Goal: Task Accomplishment & Management: Manage account settings

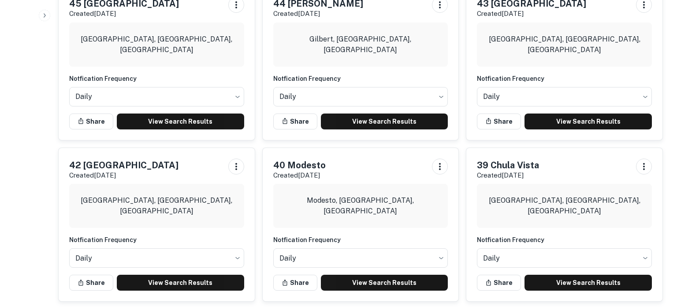
scroll to position [748, 0]
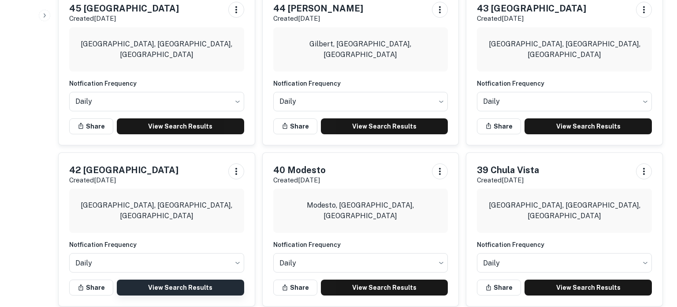
click at [136, 279] on link "View Search Results" at bounding box center [180, 287] width 127 height 16
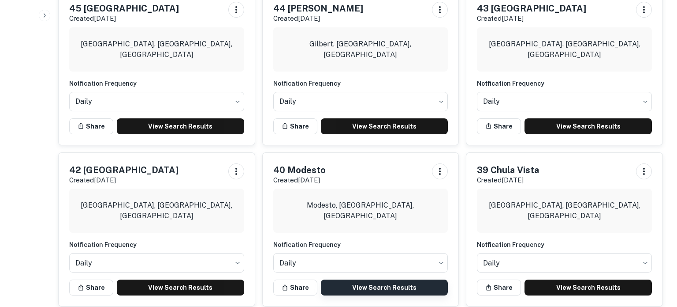
click at [368, 279] on link "View Search Results" at bounding box center [384, 287] width 127 height 16
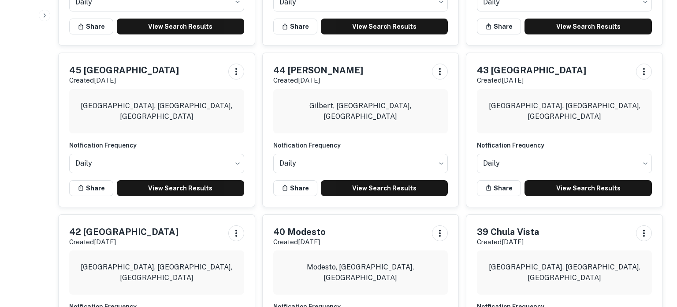
scroll to position [683, 0]
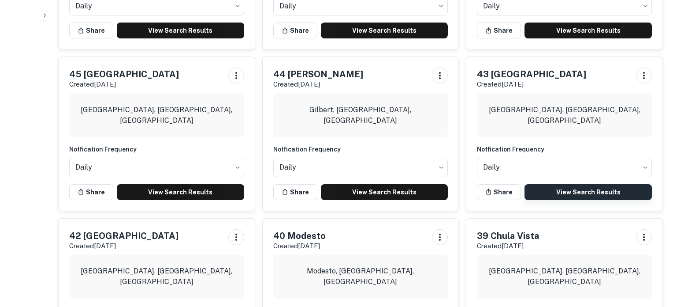
click at [584, 184] on link "View Search Results" at bounding box center [588, 192] width 127 height 16
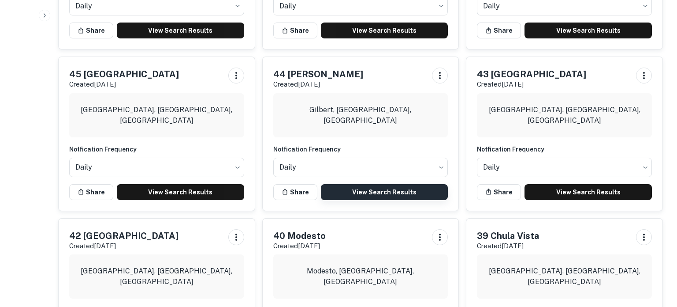
click at [359, 184] on link "View Search Results" at bounding box center [384, 192] width 127 height 16
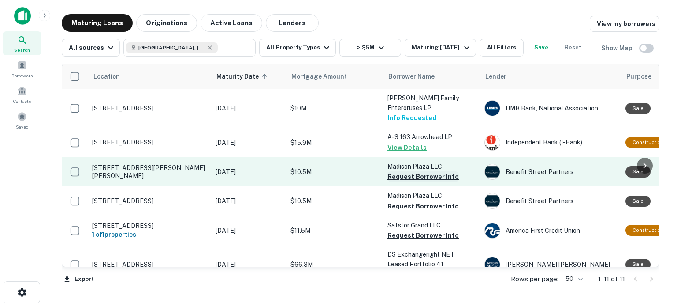
click at [401, 171] on button "Request Borrower Info" at bounding box center [423, 176] width 71 height 11
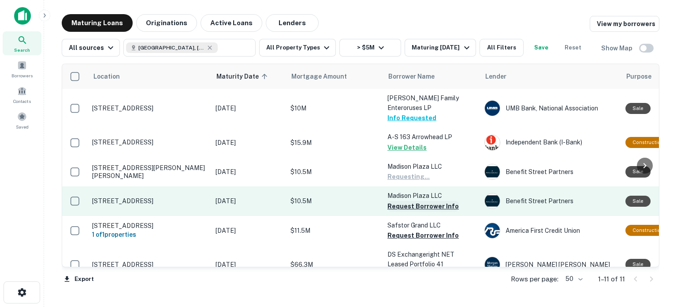
click at [400, 201] on button "Request Borrower Info" at bounding box center [423, 206] width 71 height 11
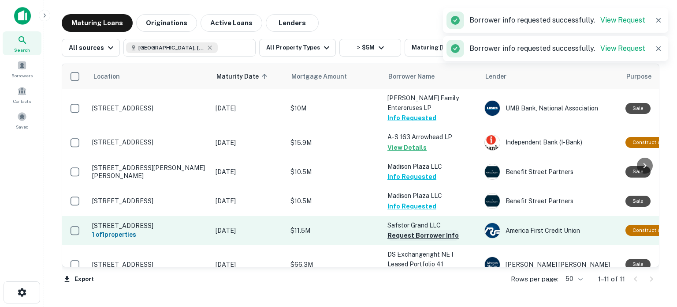
click at [401, 230] on button "Request Borrower Info" at bounding box center [423, 235] width 71 height 11
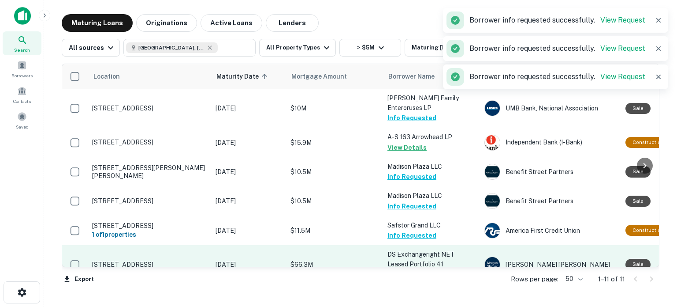
click at [401, 269] on button "Request Borrower Info" at bounding box center [423, 274] width 71 height 11
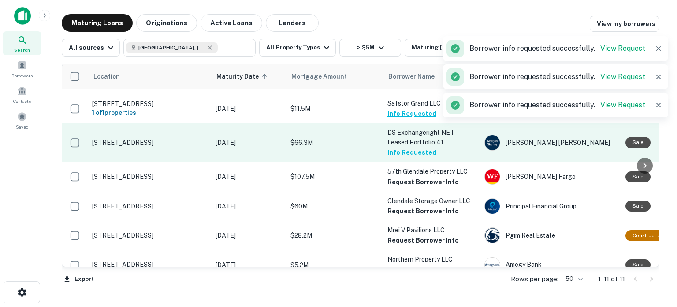
scroll to position [123, 0]
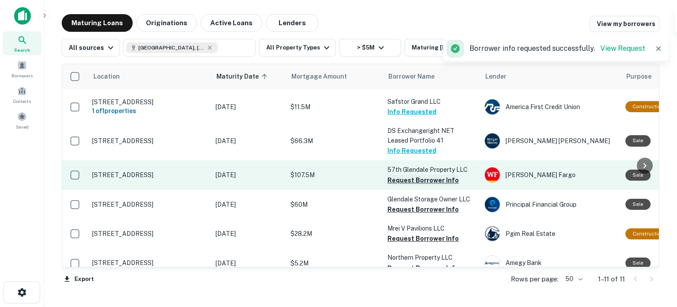
click at [443, 175] on button "Request Borrower Info" at bounding box center [423, 180] width 71 height 11
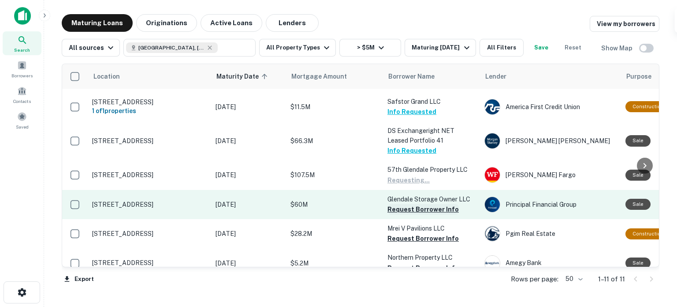
click at [426, 204] on button "Request Borrower Info" at bounding box center [423, 209] width 71 height 11
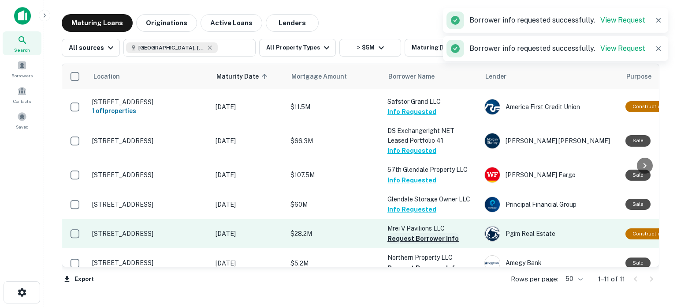
click at [413, 233] on button "Request Borrower Info" at bounding box center [423, 238] width 71 height 11
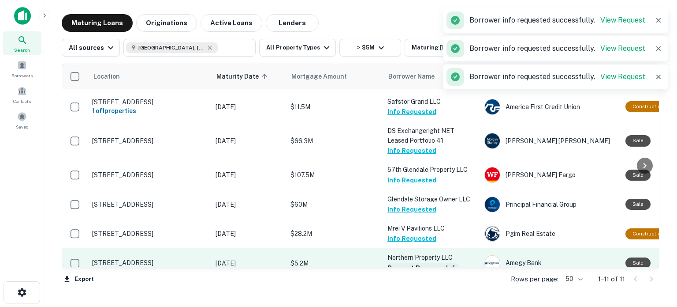
click at [408, 262] on button "Request Borrower Info" at bounding box center [423, 267] width 71 height 11
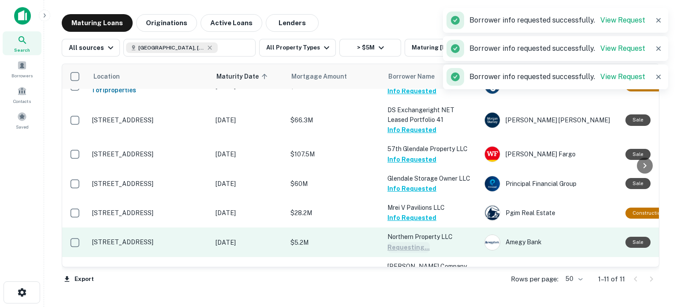
scroll to position [153, 0]
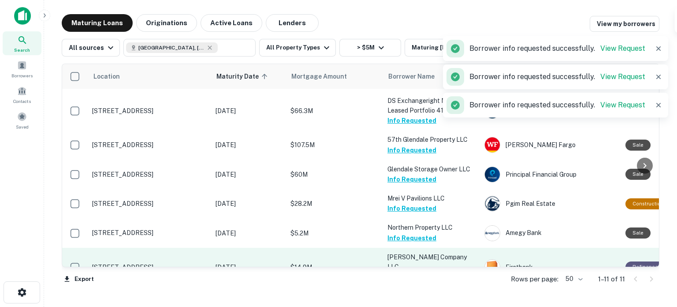
click at [445, 271] on button "Request Borrower Info" at bounding box center [423, 276] width 71 height 11
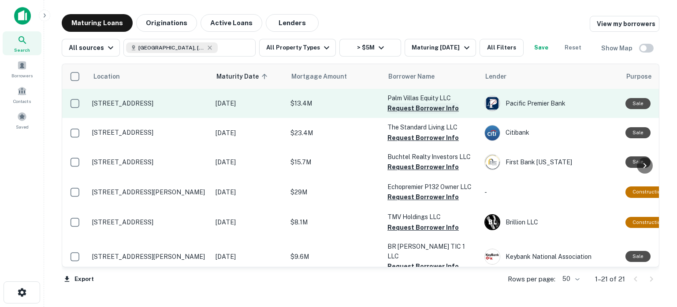
click at [412, 108] on button "Request Borrower Info" at bounding box center [423, 108] width 71 height 11
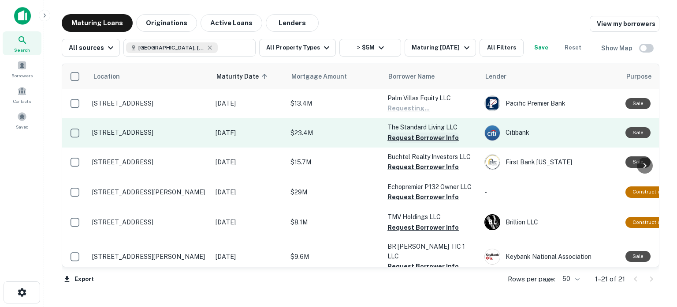
click at [404, 139] on button "Request Borrower Info" at bounding box center [423, 137] width 71 height 11
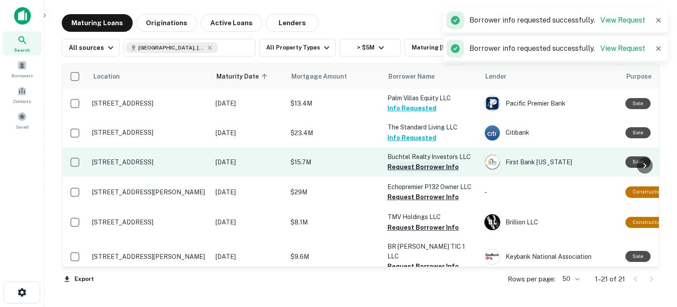
click at [407, 168] on button "Request Borrower Info" at bounding box center [423, 166] width 71 height 11
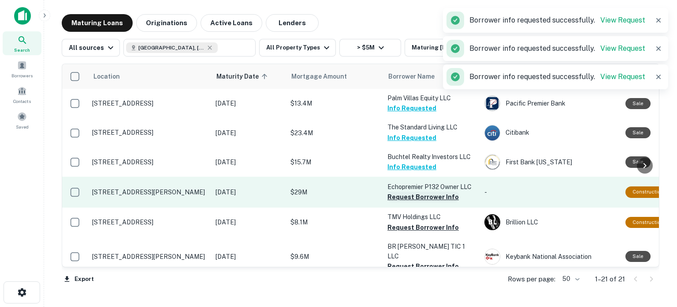
click at [400, 198] on button "Request Borrower Info" at bounding box center [423, 196] width 71 height 11
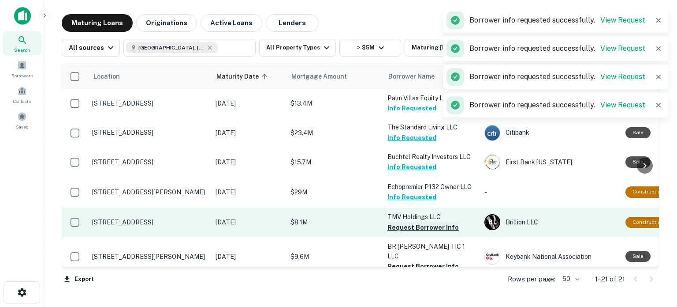
click at [396, 230] on button "Request Borrower Info" at bounding box center [423, 227] width 71 height 11
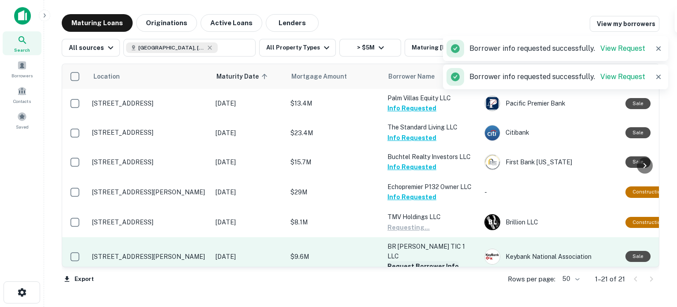
click at [395, 263] on button "Request Borrower Info" at bounding box center [423, 266] width 71 height 11
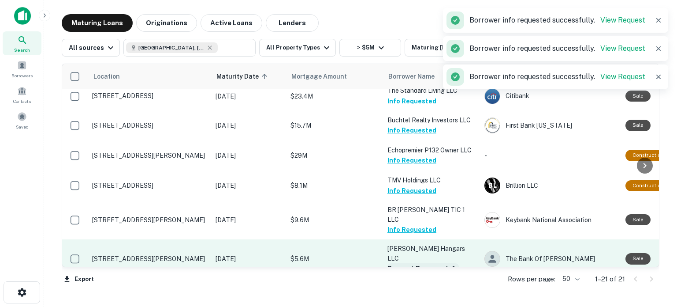
scroll to position [55, 0]
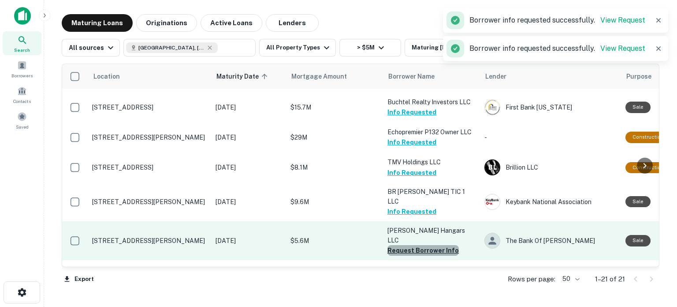
click at [439, 245] on button "Request Borrower Info" at bounding box center [423, 250] width 71 height 11
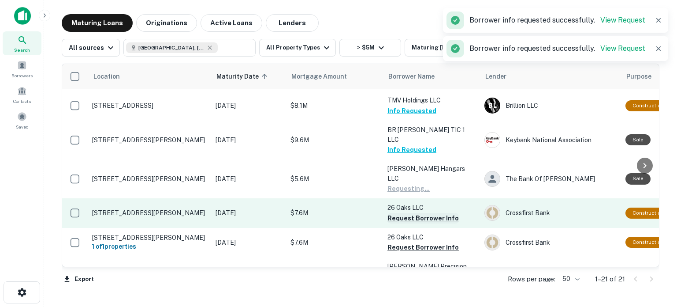
scroll to position [122, 0]
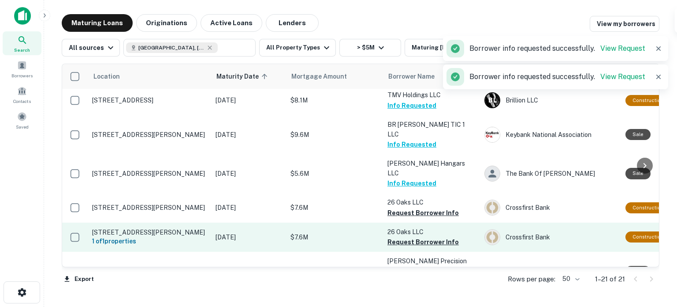
click at [430, 207] on button "Request Borrower Info" at bounding box center [423, 212] width 71 height 11
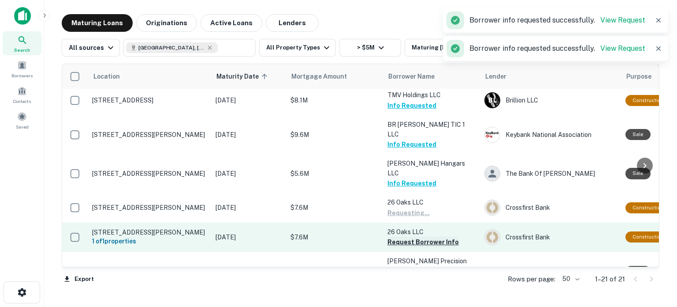
click at [435, 236] on button "Request Borrower Info" at bounding box center [423, 241] width 71 height 11
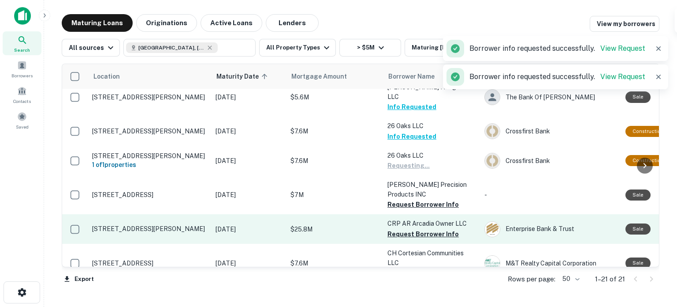
scroll to position [199, 0]
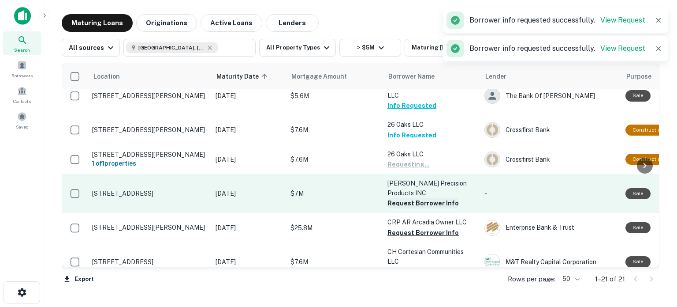
click at [426, 198] on button "Request Borrower Info" at bounding box center [423, 203] width 71 height 11
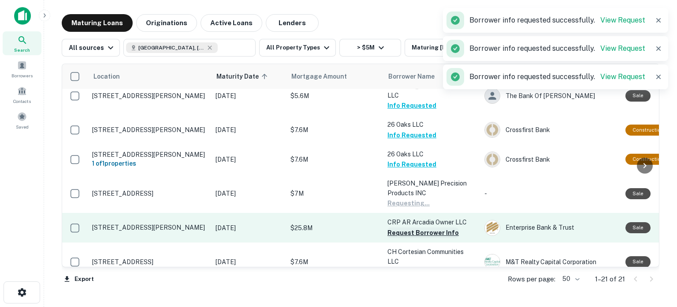
click at [419, 227] on button "Request Borrower Info" at bounding box center [423, 232] width 71 height 11
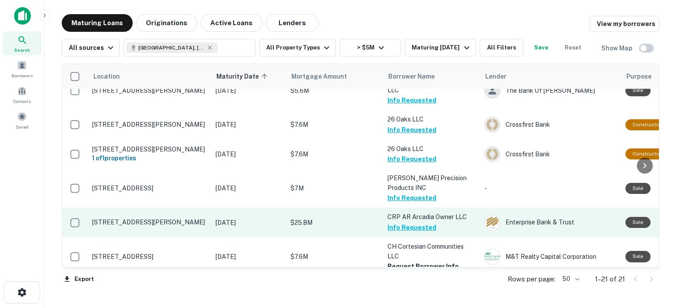
scroll to position [208, 0]
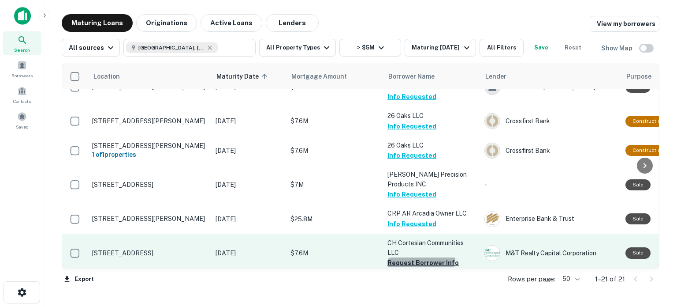
click at [407, 257] on button "Request Borrower Info" at bounding box center [423, 262] width 71 height 11
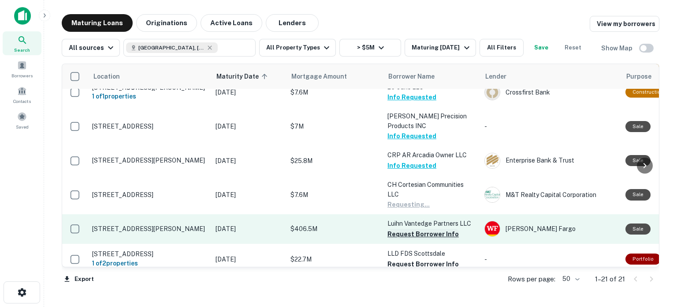
scroll to position [267, 0]
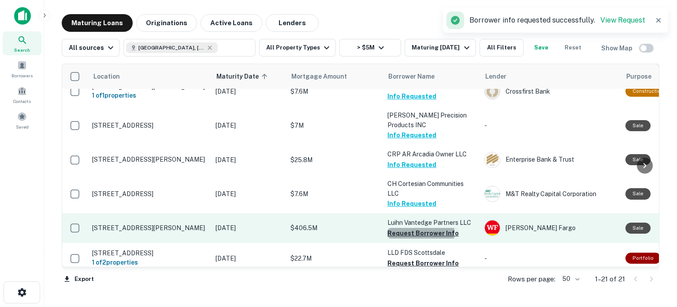
click at [411, 228] on button "Request Borrower Info" at bounding box center [423, 233] width 71 height 11
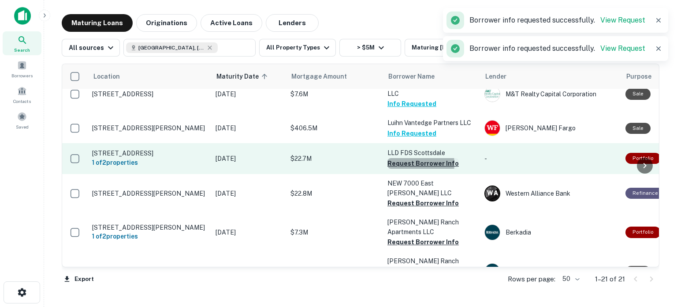
click at [409, 158] on button "Request Borrower Info" at bounding box center [423, 163] width 71 height 11
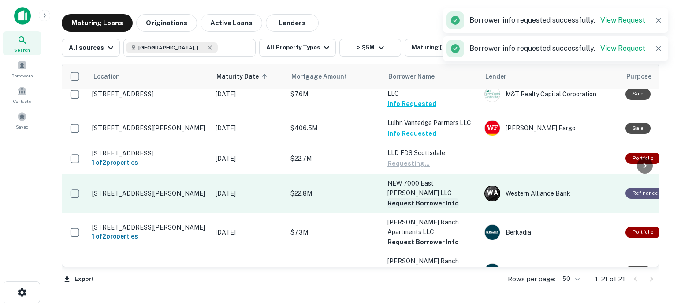
click at [409, 198] on button "Request Borrower Info" at bounding box center [423, 203] width 71 height 11
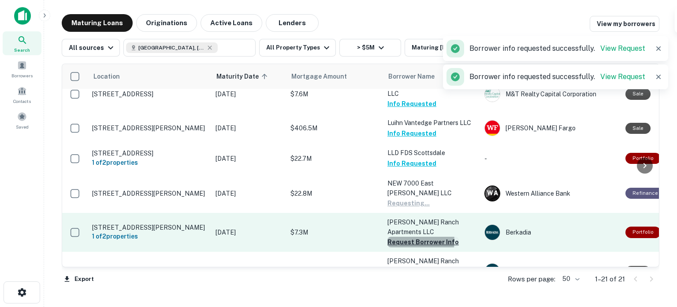
click at [412, 236] on button "Request Borrower Info" at bounding box center [423, 241] width 71 height 11
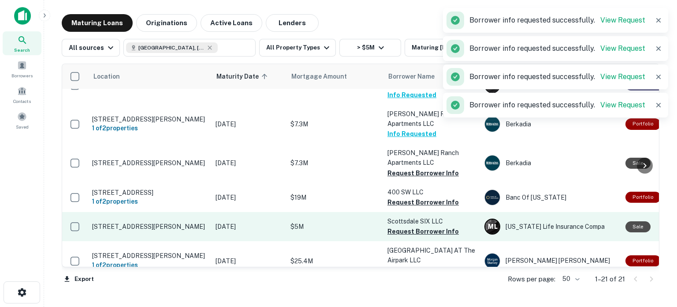
scroll to position [476, 0]
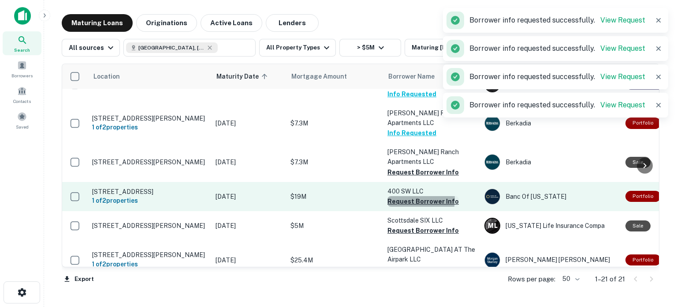
click at [413, 196] on button "Request Borrower Info" at bounding box center [423, 201] width 71 height 11
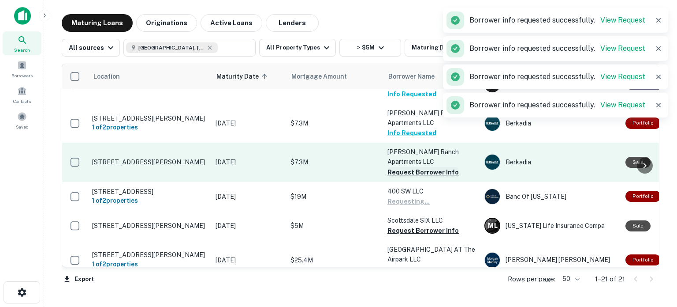
click at [411, 167] on button "Request Borrower Info" at bounding box center [423, 172] width 71 height 11
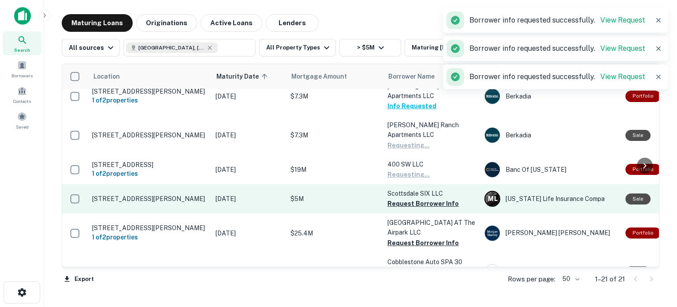
scroll to position [505, 0]
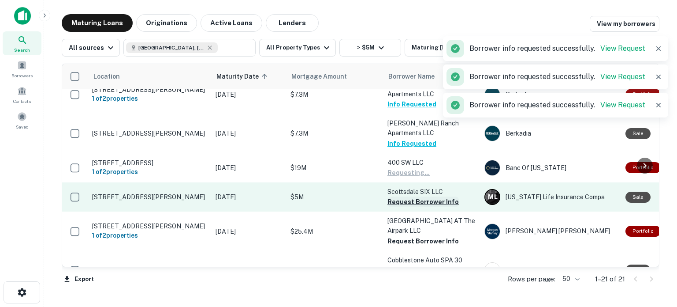
click at [416, 196] on button "Request Borrower Info" at bounding box center [423, 201] width 71 height 11
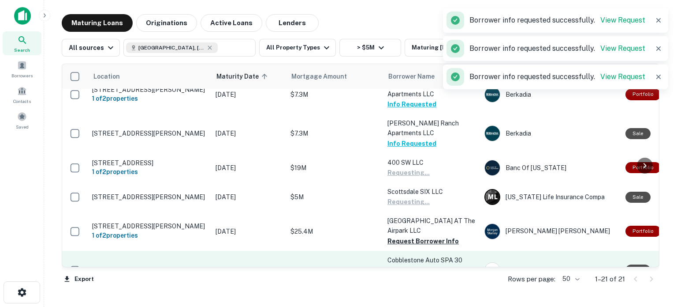
click at [419, 236] on button "Request Borrower Info" at bounding box center [423, 241] width 71 height 11
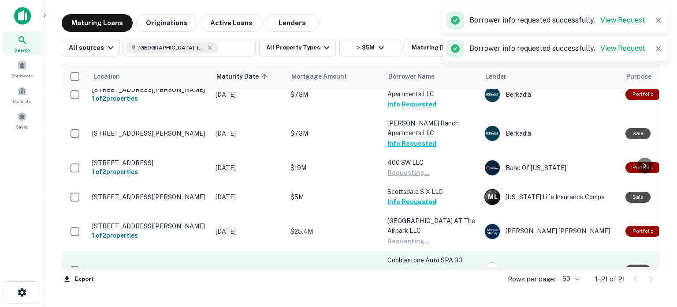
click at [428, 274] on button "Request Borrower Info" at bounding box center [423, 279] width 71 height 11
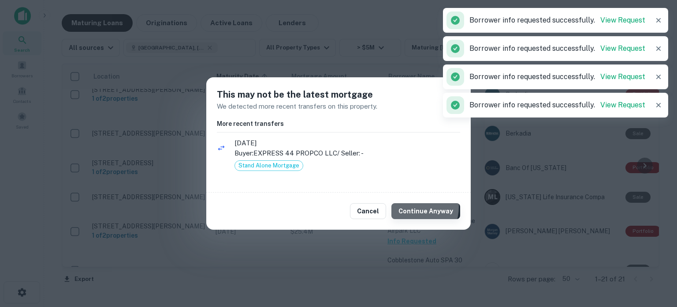
click at [414, 207] on button "Continue Anyway" at bounding box center [426, 211] width 69 height 16
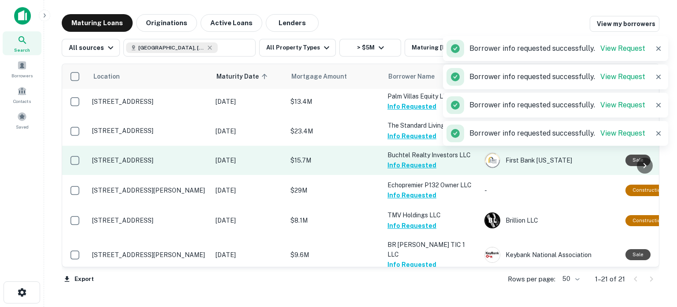
scroll to position [0, 0]
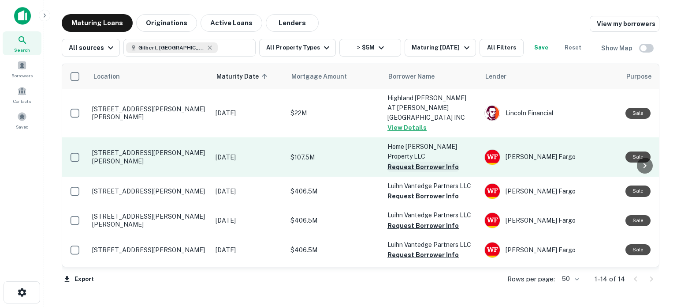
click at [420, 161] on button "Request Borrower Info" at bounding box center [423, 166] width 71 height 11
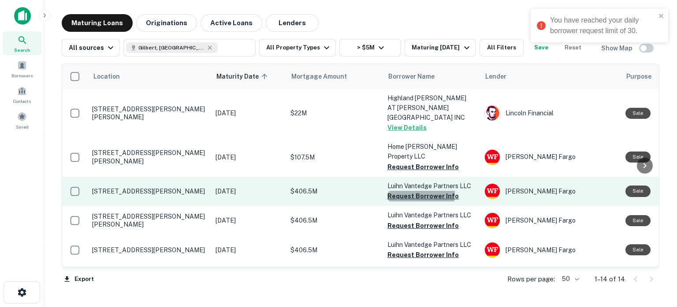
click at [412, 191] on button "Request Borrower Info" at bounding box center [423, 196] width 71 height 11
